Goal: Task Accomplishment & Management: Manage account settings

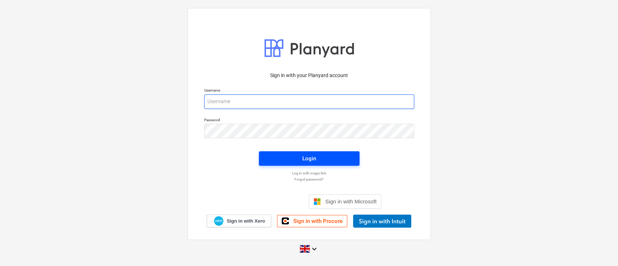
type input "[PERSON_NAME][EMAIL_ADDRESS][DOMAIN_NAME]"
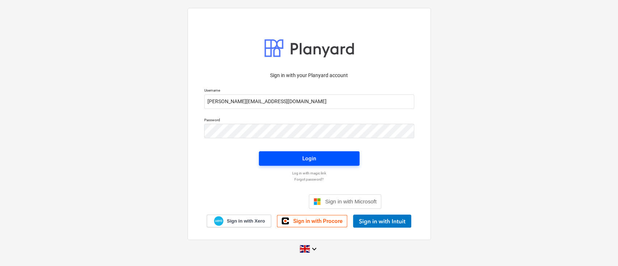
click at [327, 152] on button "Login" at bounding box center [309, 158] width 101 height 14
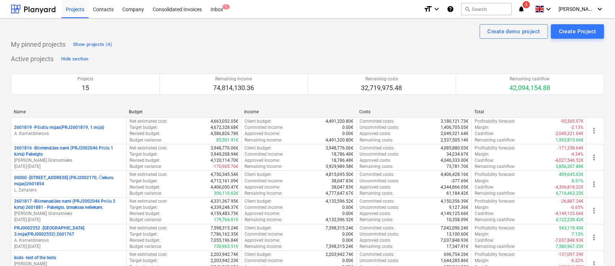
click at [525, 9] on icon "notifications" at bounding box center [521, 9] width 7 height 9
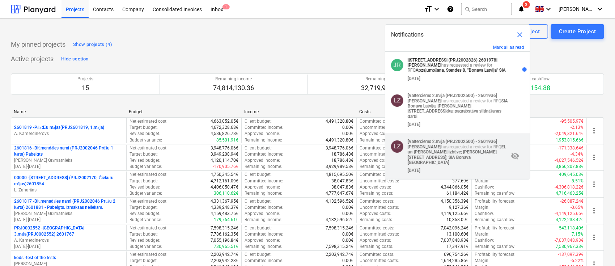
click at [442, 146] on strong "EL un [PERSON_NAME] izbūve; [PERSON_NAME][STREET_ADDRESS]; SIA Bonava [GEOGRAPH…" at bounding box center [457, 154] width 98 height 21
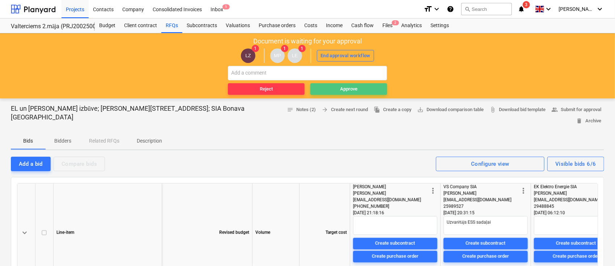
click at [363, 85] on span "Approve" at bounding box center [349, 89] width 71 height 8
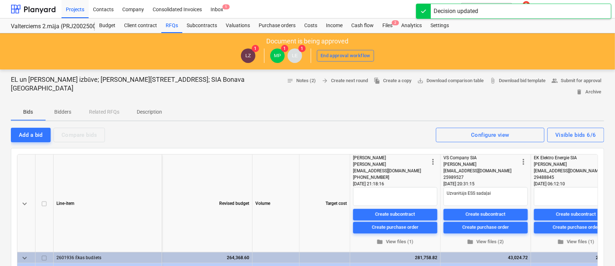
click at [445, 50] on div "LZ 1 MP 1 LE 1 End approval workflow" at bounding box center [308, 56] width 608 height 20
click at [400, 8] on div "Projects Contacts Company Consolidated Invoices Inbox 1" at bounding box center [240, 9] width 357 height 18
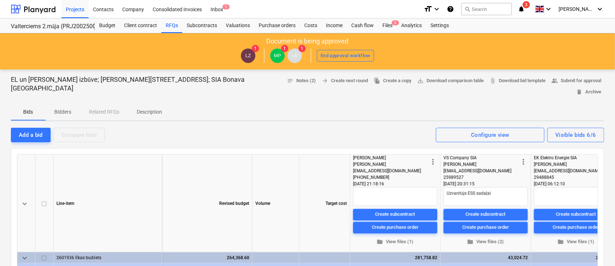
click at [525, 9] on icon "notifications" at bounding box center [521, 9] width 7 height 9
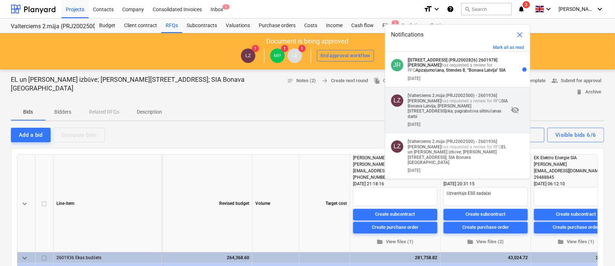
click at [487, 98] on p "[Valterciems 2.māja (PRJ2002500) - 2601936] [PERSON_NAME] has requested a revie…" at bounding box center [458, 106] width 101 height 26
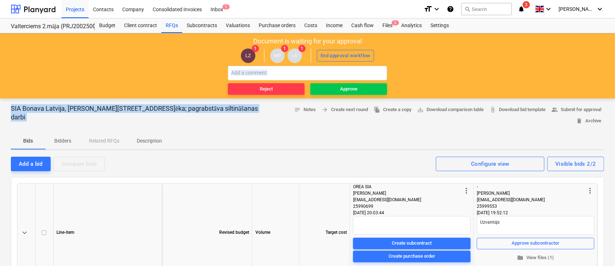
drag, startPoint x: 614, startPoint y: 72, endPoint x: 614, endPoint y: 126, distance: 53.9
click at [614, 126] on main "Document is waiting for your approval LZ 1 MP 1 LE 1 End approval workflow Reje…" at bounding box center [307, 259] width 615 height 452
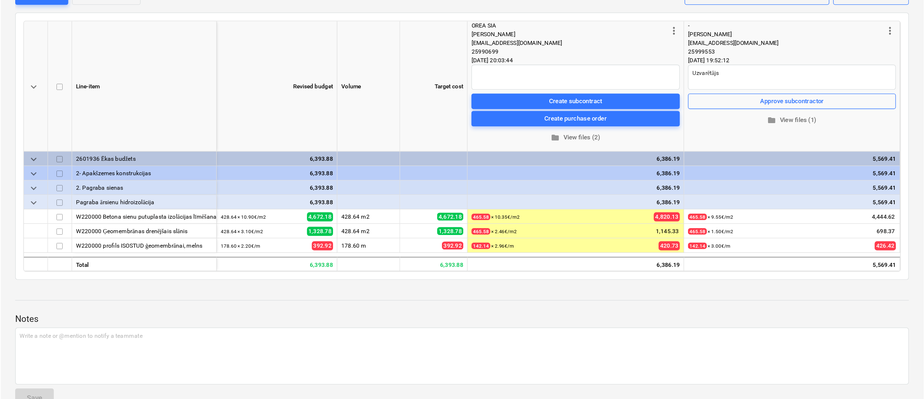
scroll to position [75, 0]
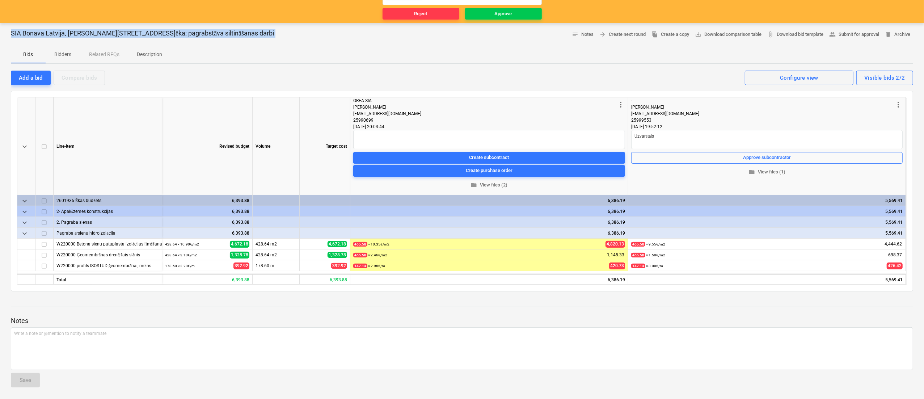
drag, startPoint x: 923, startPoint y: 129, endPoint x: 926, endPoint y: 14, distance: 114.4
click at [618, 14] on html "Projects Contacts Company Consolidated Invoices Inbox 1 format_size keyboard_ar…" at bounding box center [462, 124] width 924 height 399
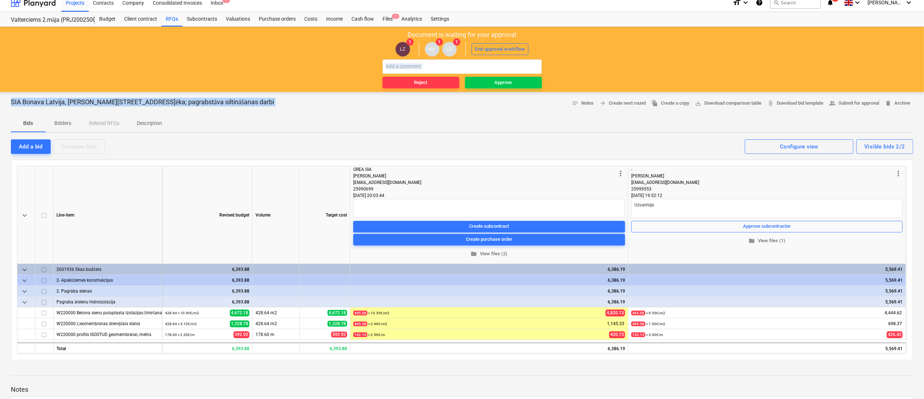
scroll to position [0, 0]
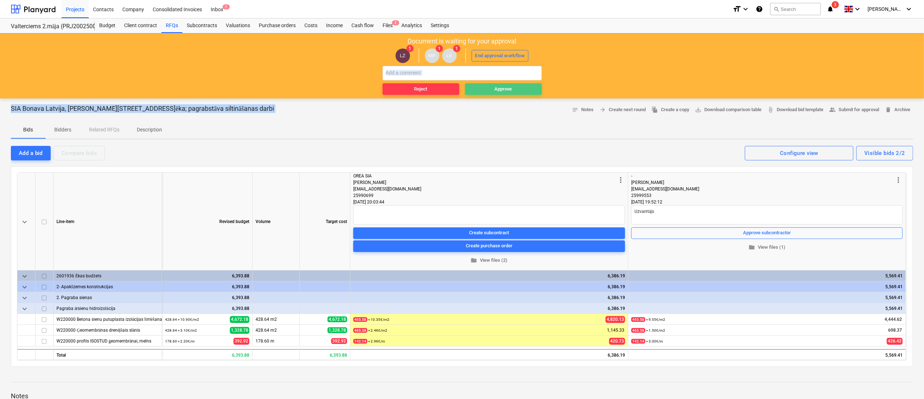
click at [512, 89] on div "Approve" at bounding box center [503, 89] width 17 height 8
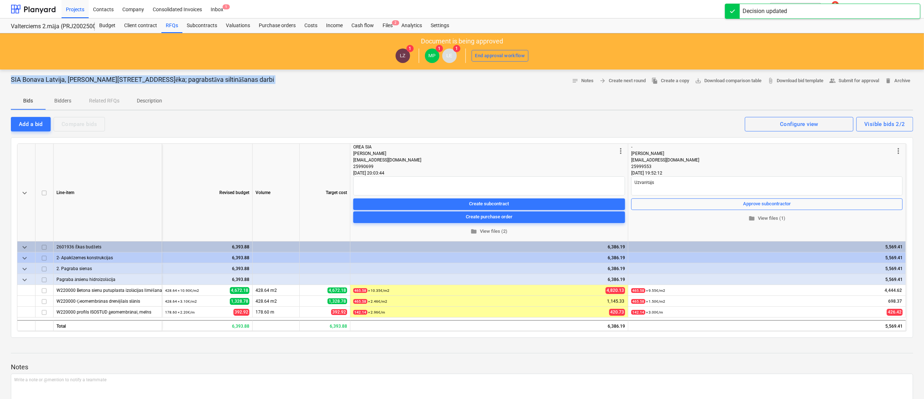
click at [618, 11] on div "Projects Contacts Company Consolidated Invoices Inbox 1" at bounding box center [394, 9] width 665 height 18
click at [618, 30] on div "Budget Client contract RFQs Subcontracts Valuations Purchase orders Costs Incom…" at bounding box center [504, 25] width 819 height 14
click at [618, 10] on icon "notifications" at bounding box center [830, 9] width 7 height 9
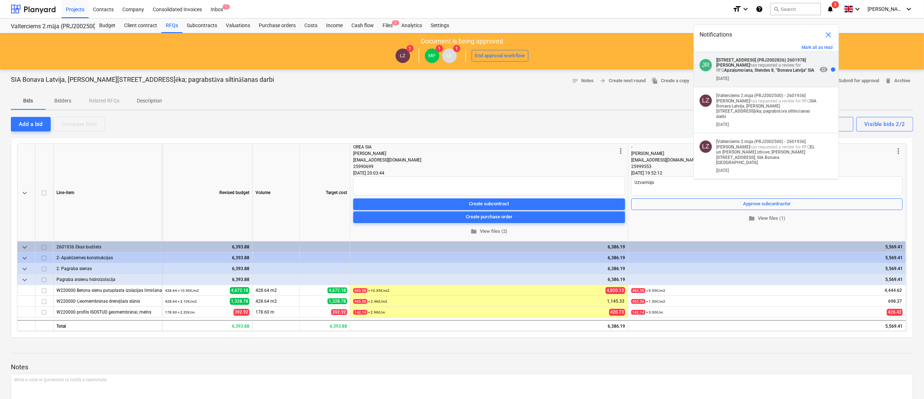
click at [618, 66] on p "[[STREET_ADDRESS] 2601978] [PERSON_NAME] has requested a review for RFQ Apzaļum…" at bounding box center [766, 66] width 101 height 16
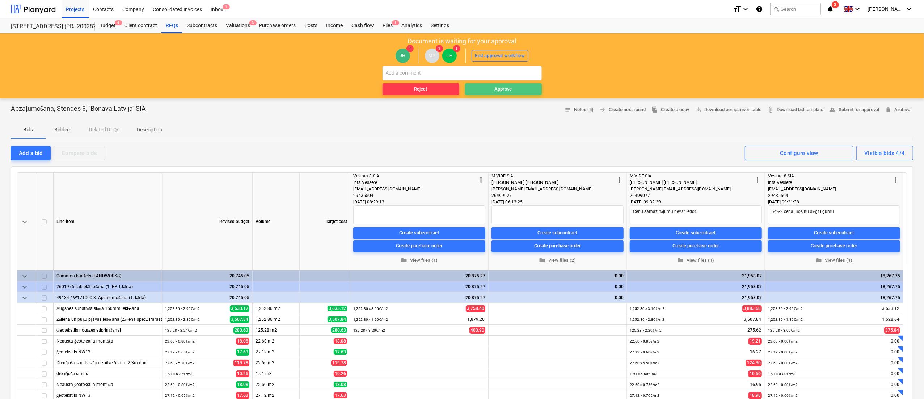
click at [509, 85] on div "Approve" at bounding box center [503, 89] width 17 height 8
type textarea "x"
